Goal: Navigation & Orientation: Find specific page/section

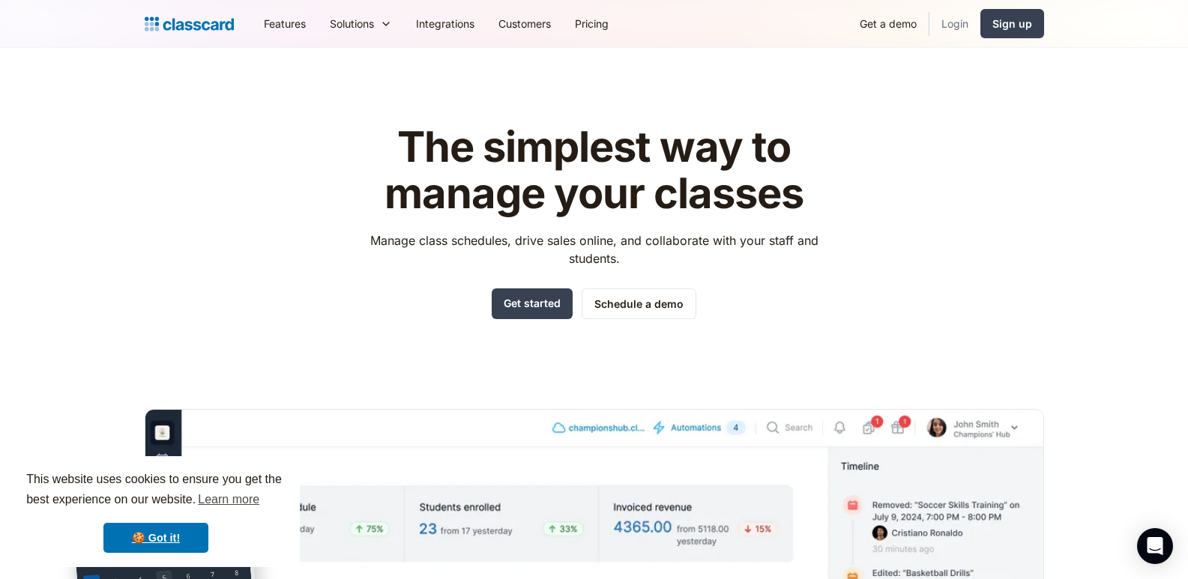
click at [963, 31] on link "Login" at bounding box center [954, 24] width 51 height 34
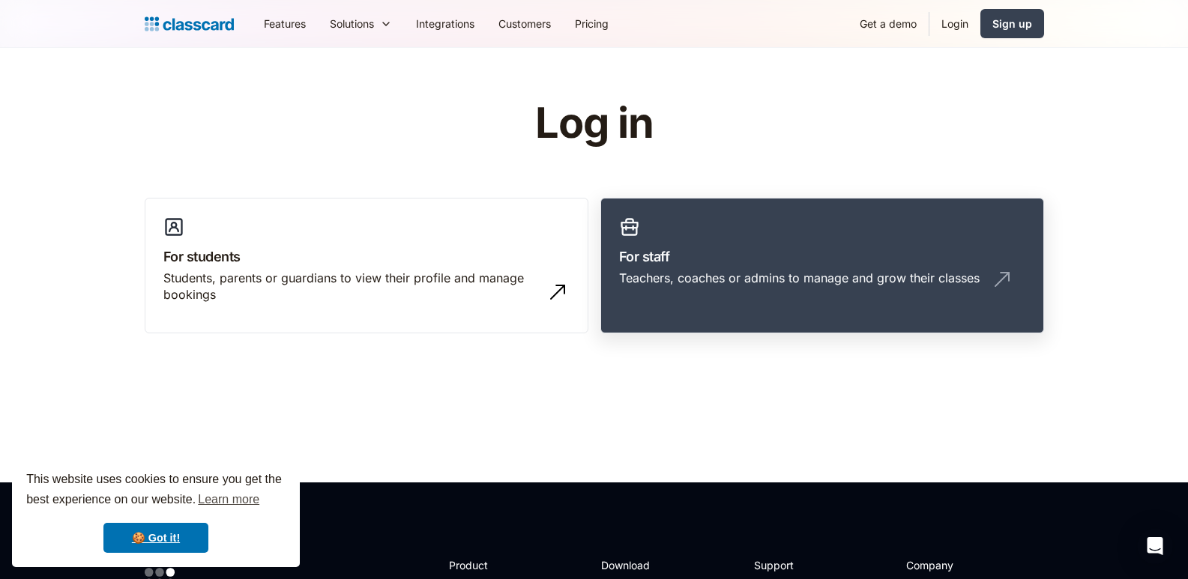
click at [758, 262] on h3 "For staff" at bounding box center [822, 257] width 406 height 20
